Goal: Task Accomplishment & Management: Manage account settings

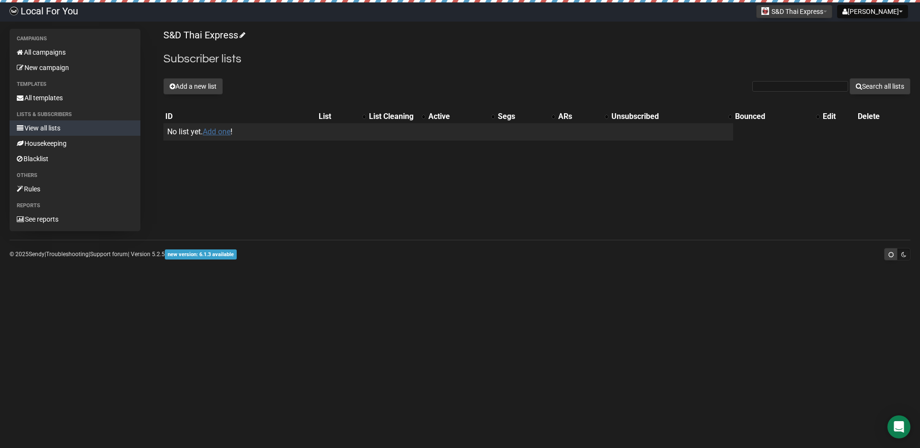
click at [209, 133] on link "Add one" at bounding box center [217, 131] width 28 height 9
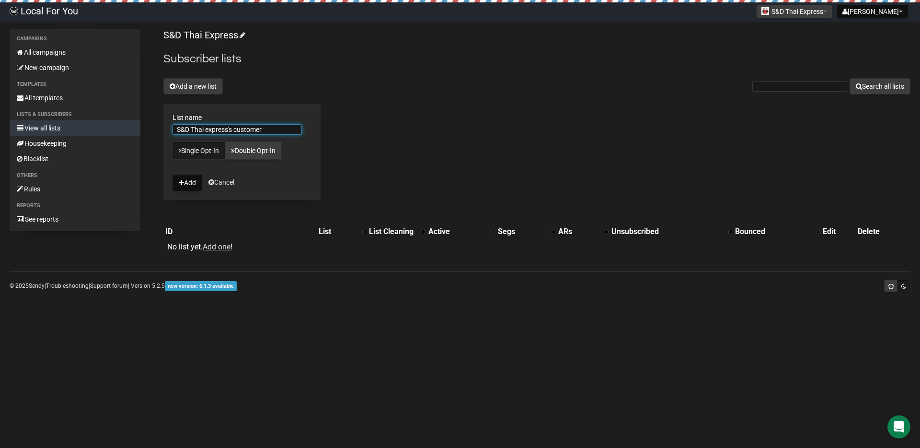
type input "S&D Thai express's customer"
click at [373, 139] on div "S&D Thai Express Subscriber lists Add a new list Search all lists List name S&D…" at bounding box center [536, 146] width 747 height 234
click at [184, 183] on button "Add" at bounding box center [188, 182] width 30 height 16
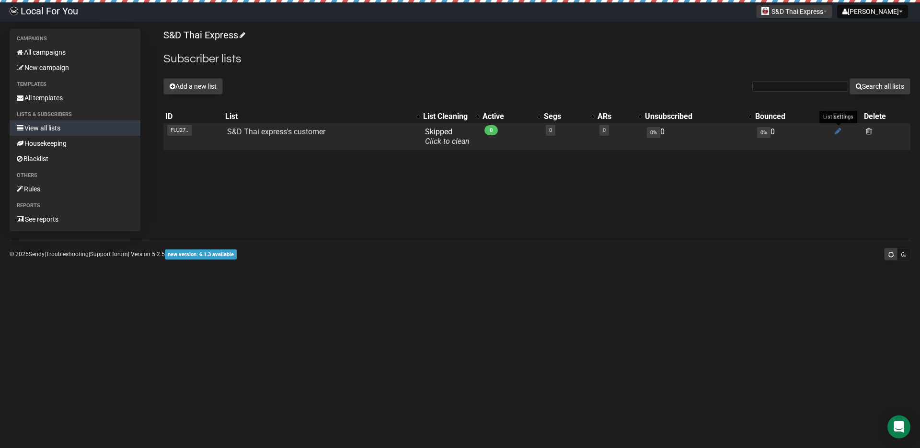
click at [840, 130] on icon at bounding box center [838, 131] width 7 height 8
